Goal: Information Seeking & Learning: Understand process/instructions

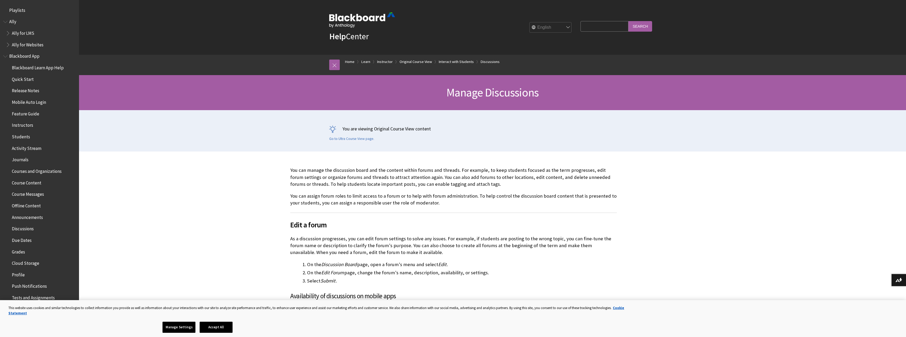
scroll to position [833, 0]
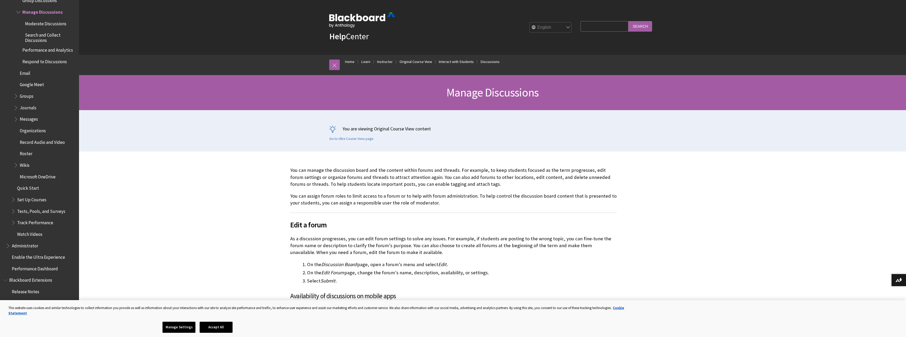
click at [365, 61] on link "Learn" at bounding box center [365, 61] width 9 height 7
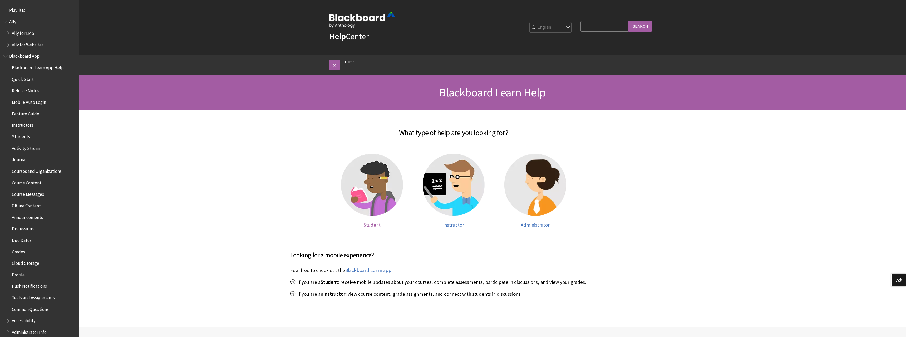
scroll to position [392, 0]
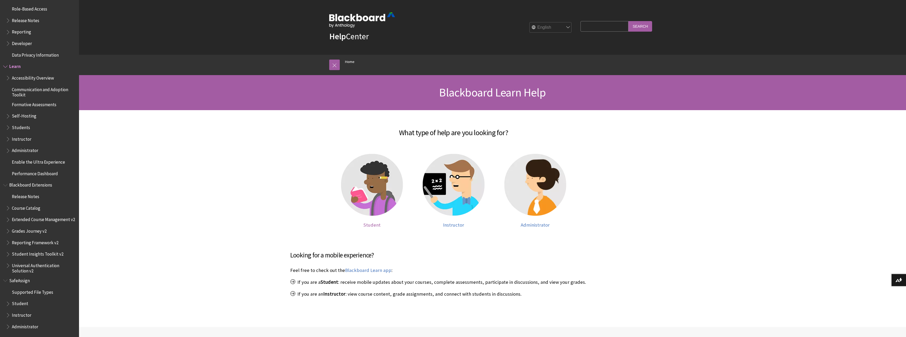
click at [379, 205] on img at bounding box center [372, 185] width 62 height 62
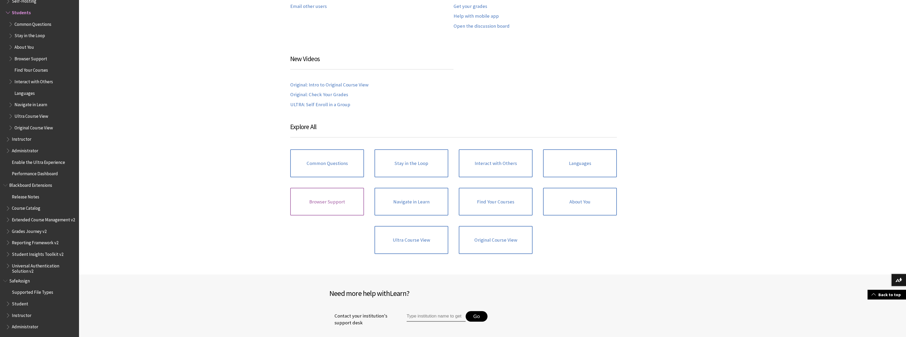
scroll to position [484, 0]
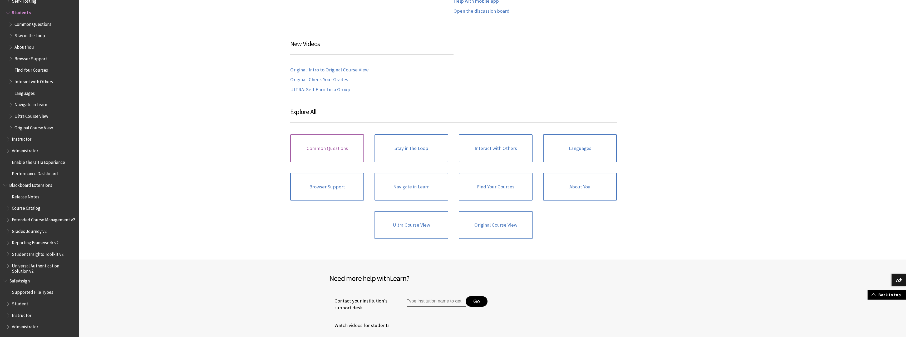
click at [328, 148] on link "Common Questions" at bounding box center [327, 148] width 74 height 28
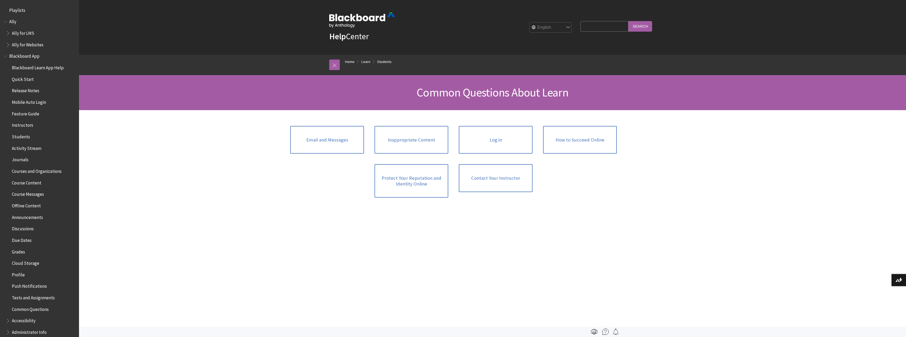
scroll to position [519, 0]
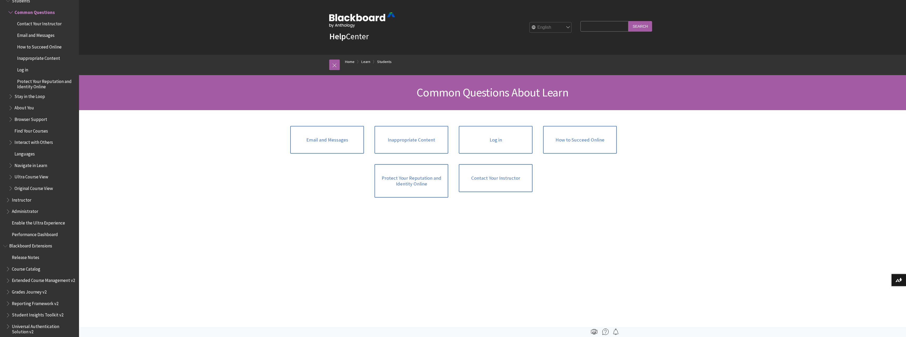
click at [606, 26] on input "Search Query" at bounding box center [605, 26] width 48 height 10
type input "edit forum post"
click at [629, 21] on input "Search" at bounding box center [641, 26] width 24 height 10
click at [637, 27] on input "Search" at bounding box center [641, 26] width 24 height 10
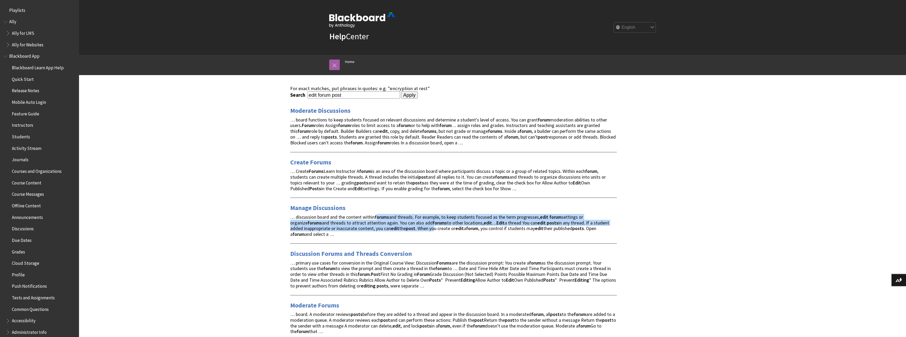
drag, startPoint x: 378, startPoint y: 218, endPoint x: 423, endPoint y: 225, distance: 45.4
click at [426, 225] on span "… discussion board and the content within forums and threads. For example, to k…" at bounding box center [449, 225] width 319 height 23
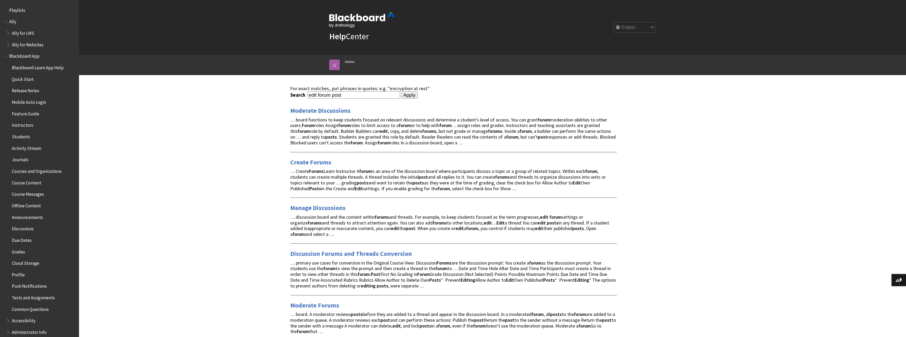
drag, startPoint x: 434, startPoint y: 226, endPoint x: 418, endPoint y: 228, distance: 16.1
click at [435, 226] on span "… discussion board and the content within forums and threads. For example, to k…" at bounding box center [449, 225] width 319 height 23
drag, startPoint x: 340, startPoint y: 219, endPoint x: 448, endPoint y: 222, distance: 107.5
click at [441, 222] on span "… discussion board and the content within forums and threads. For example, to k…" at bounding box center [449, 225] width 319 height 23
drag, startPoint x: 467, startPoint y: 217, endPoint x: 515, endPoint y: 216, distance: 47.4
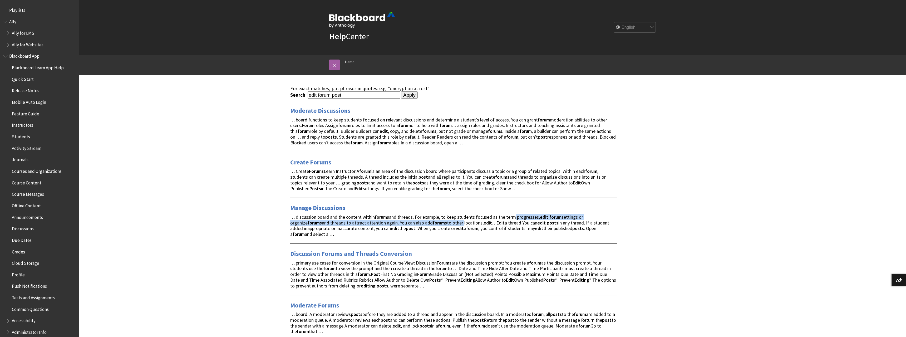
click at [514, 216] on span "… discussion board and the content within forums and threads. For example, to k…" at bounding box center [449, 225] width 319 height 23
drag, startPoint x: 553, startPoint y: 228, endPoint x: 513, endPoint y: 221, distance: 40.7
click at [553, 228] on span "… discussion board and the content within forums and threads. For example, to k…" at bounding box center [449, 225] width 319 height 23
drag, startPoint x: 501, startPoint y: 218, endPoint x: 561, endPoint y: 230, distance: 60.7
click at [574, 229] on span "… discussion board and the content within forums and threads. For example, to k…" at bounding box center [449, 225] width 319 height 23
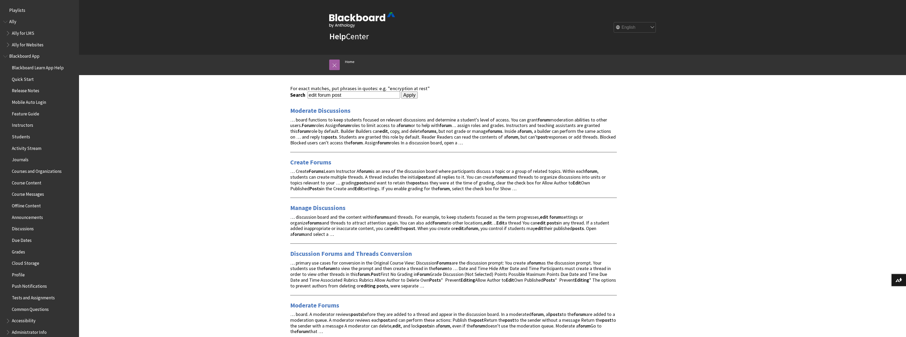
click at [305, 231] on strong "forum" at bounding box center [299, 234] width 12 height 6
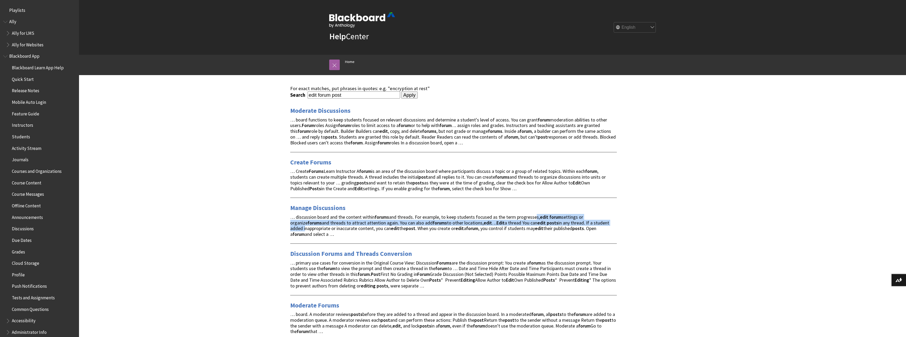
drag, startPoint x: 547, startPoint y: 216, endPoint x: 548, endPoint y: 221, distance: 4.9
click at [614, 223] on div "… discussion board and the content within forums and threads. For example, to k…" at bounding box center [453, 225] width 327 height 23
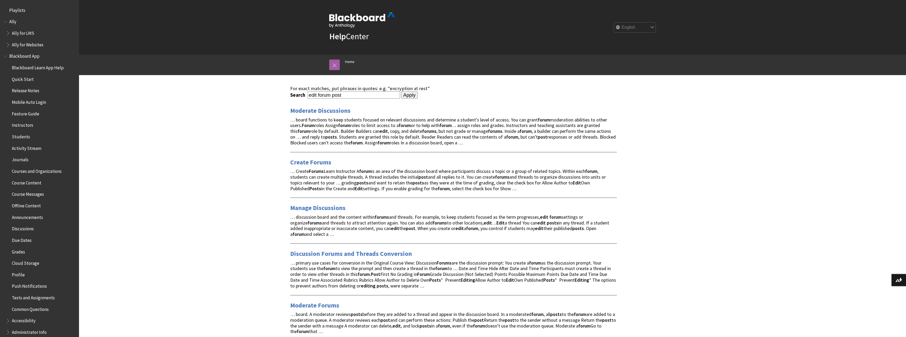
click at [340, 228] on span "… discussion board and the content within forums and threads. For example, to k…" at bounding box center [449, 225] width 319 height 23
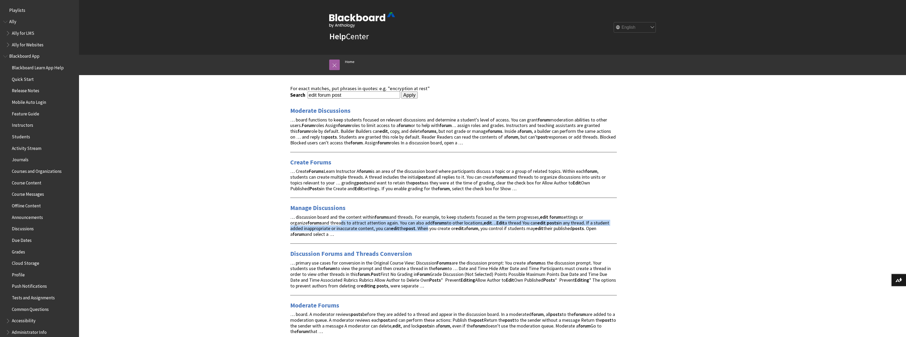
click at [420, 230] on span "… discussion board and the content within forums and threads. For example, to k…" at bounding box center [449, 225] width 319 height 23
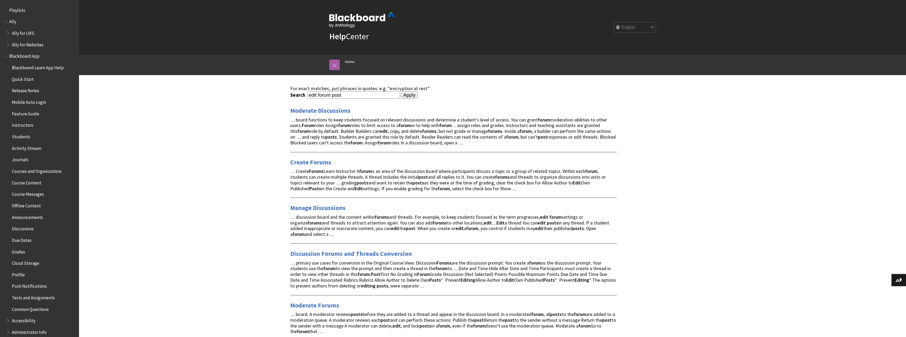
click at [455, 225] on strong "edit" at bounding box center [459, 228] width 8 height 6
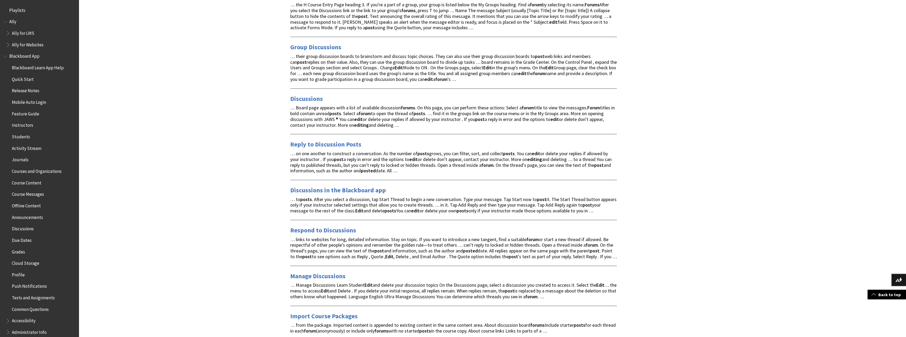
scroll to position [591, 0]
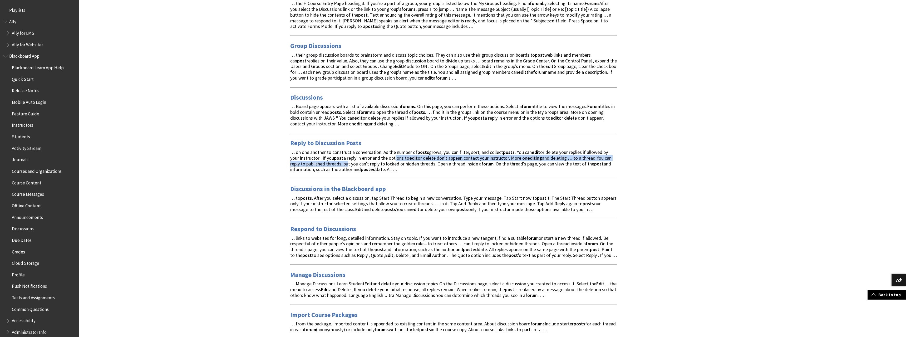
drag, startPoint x: 348, startPoint y: 156, endPoint x: 401, endPoint y: 156, distance: 53.7
click at [399, 156] on span "… on one another to construct a conversation. As the number of posts grows, you…" at bounding box center [450, 160] width 321 height 23
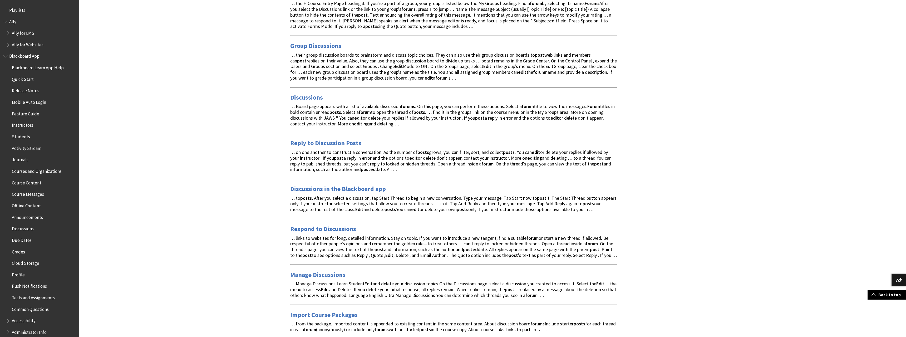
click at [469, 150] on span "… on one another to construct a conversation. As the number of posts grows, you…" at bounding box center [450, 160] width 321 height 23
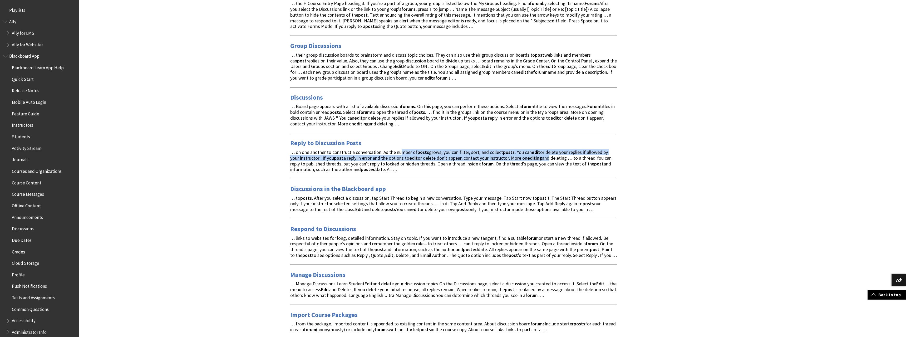
drag, startPoint x: 401, startPoint y: 148, endPoint x: 583, endPoint y: 151, distance: 182.6
click at [555, 151] on span "… on one another to construct a conversation. As the number of posts grows, you…" at bounding box center [450, 160] width 321 height 23
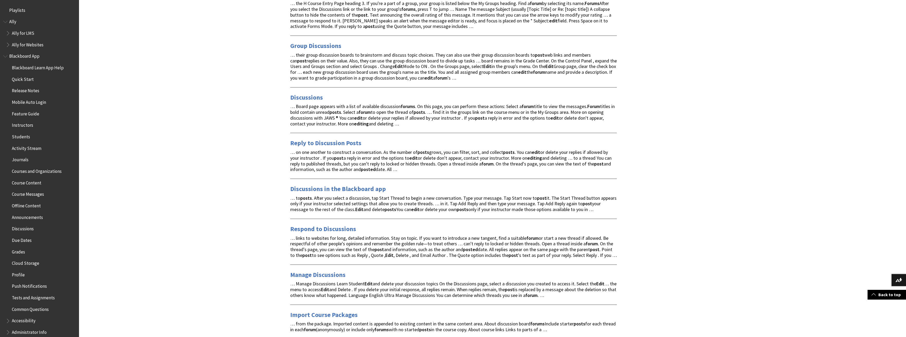
click at [583, 151] on span "… on one another to construct a conversation. As the number of posts grows, you…" at bounding box center [450, 160] width 321 height 23
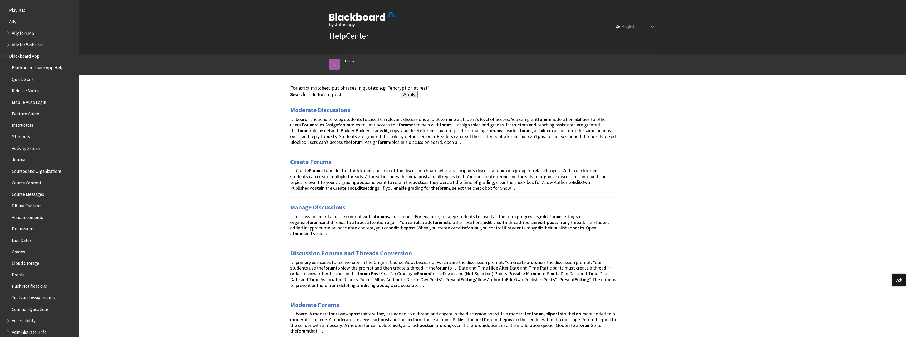
scroll to position [0, 0]
drag, startPoint x: 347, startPoint y: 95, endPoint x: 330, endPoint y: 94, distance: 16.4
click at [330, 94] on input "edit forum post" at bounding box center [354, 94] width 92 height 7
click at [318, 93] on input "edit forum post" at bounding box center [354, 94] width 92 height 7
type input "edit my own discussion post"
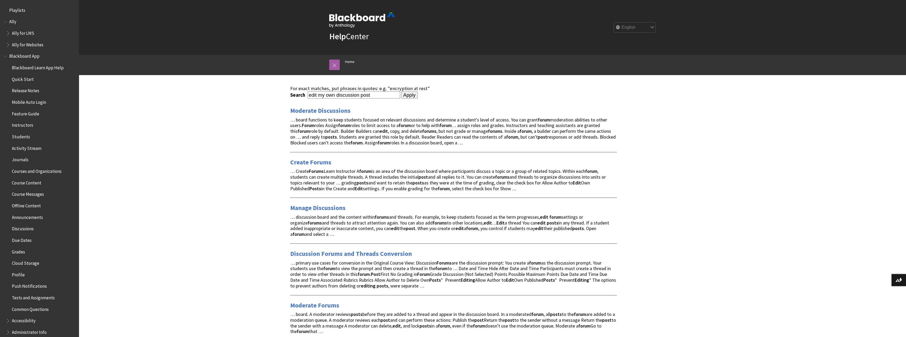
click at [401, 91] on input "Apply" at bounding box center [409, 94] width 17 height 7
click at [401, 94] on input "Apply" at bounding box center [409, 94] width 17 height 7
click at [408, 95] on input "Apply" at bounding box center [409, 94] width 17 height 7
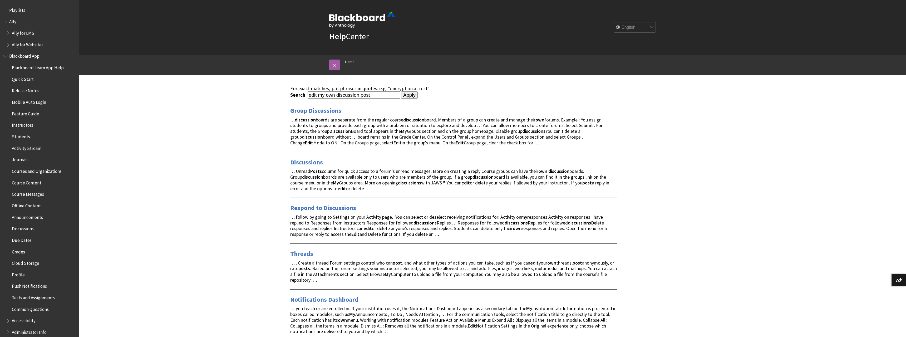
scroll to position [27, 0]
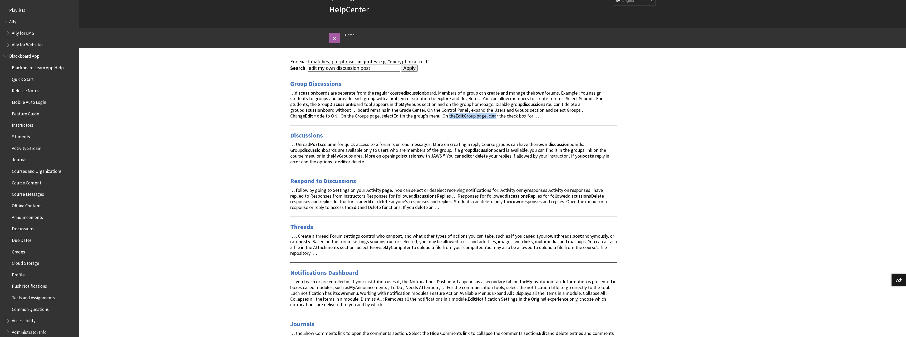
drag, startPoint x: 410, startPoint y: 115, endPoint x: 464, endPoint y: 116, distance: 54.3
click at [458, 116] on span "… discussion boards are separate from the regular course discussion board. Memb…" at bounding box center [446, 104] width 312 height 29
click at [491, 116] on span "… discussion boards are separate from the regular course discussion board. Memb…" at bounding box center [446, 104] width 312 height 29
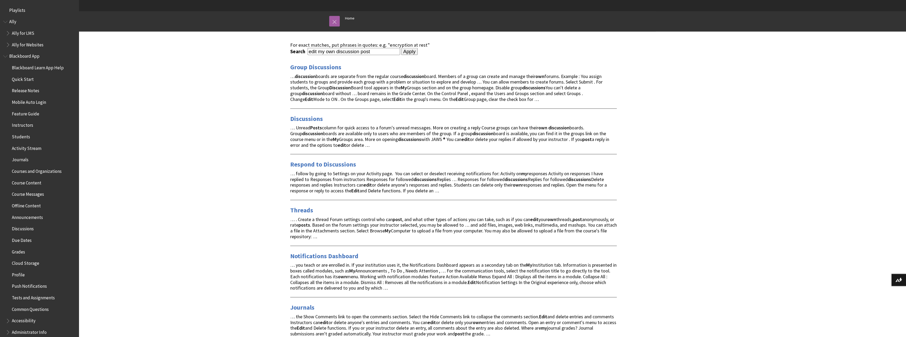
scroll to position [54, 0]
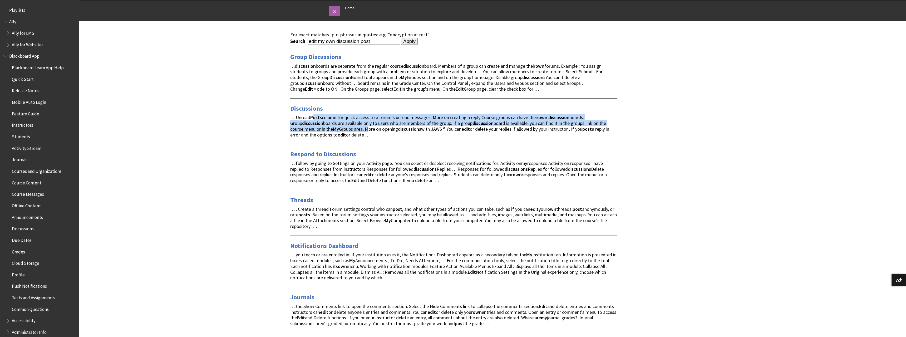
drag, startPoint x: 314, startPoint y: 118, endPoint x: 360, endPoint y: 129, distance: 46.9
click at [353, 128] on span "… Unread Posts column for quick access to a forum's unread messages. More on cr…" at bounding box center [449, 125] width 319 height 23
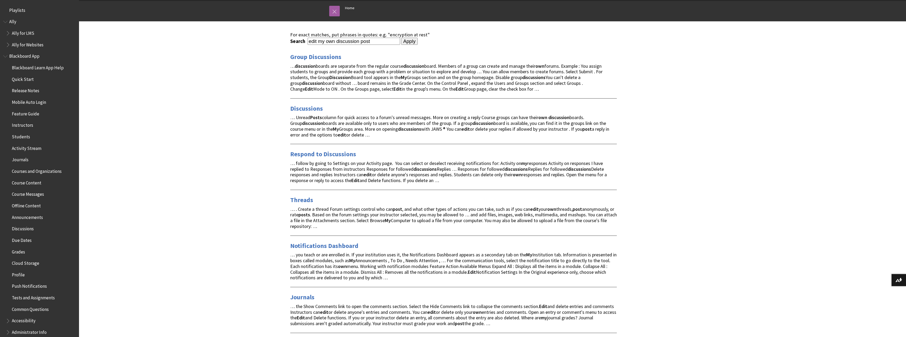
click at [374, 133] on div "… Unread Posts column for quick access to a forum's unread messages. More on cr…" at bounding box center [453, 126] width 327 height 23
click at [390, 176] on span "… follow by going to Settings on your Activity page. You can select or deselect…" at bounding box center [448, 171] width 317 height 23
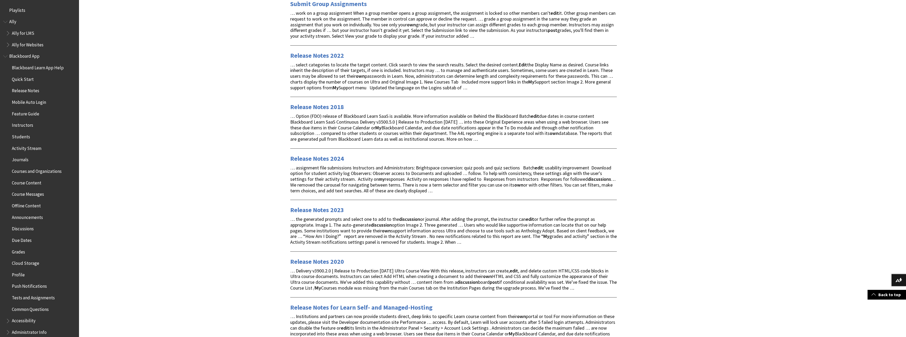
scroll to position [779, 0]
